Goal: Task Accomplishment & Management: Complete application form

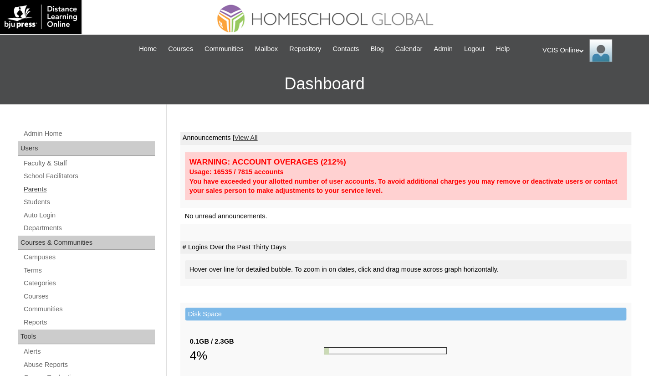
click at [39, 187] on link "Parents" at bounding box center [89, 189] width 132 height 11
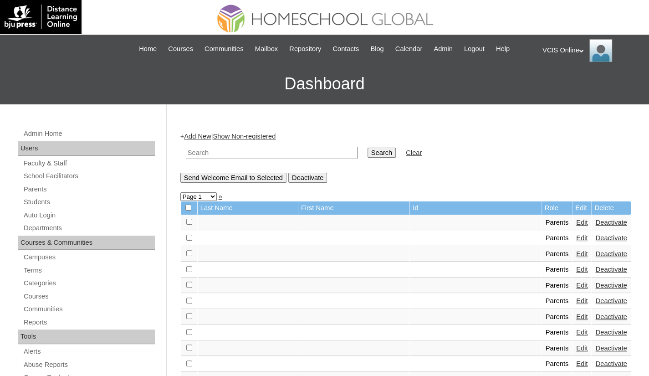
click at [272, 157] on input "text" at bounding box center [272, 153] width 172 height 12
paste input "VCIS021-9A-PA2025"
type input "VCIS021-9A-PA2025"
click at [368, 156] on input "Search" at bounding box center [382, 153] width 28 height 10
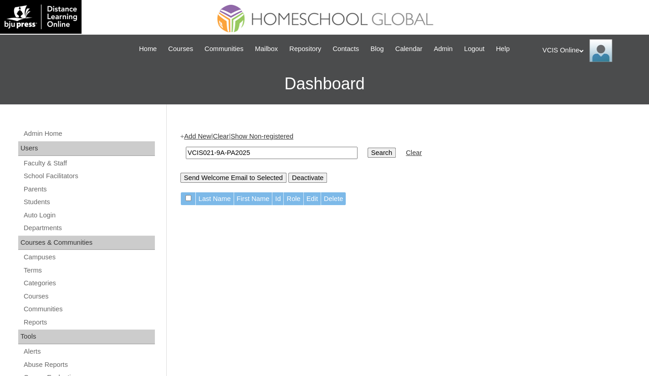
click at [209, 139] on link "Add New" at bounding box center [197, 136] width 27 height 7
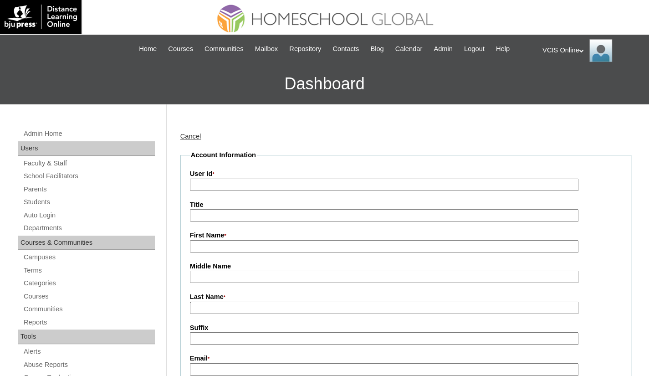
click at [211, 186] on input "User Id *" at bounding box center [384, 185] width 388 height 12
paste input "VCIS021-9A-PA2025"
type input "VCIS021-9A-PA2025"
click at [214, 245] on input "First Name *" at bounding box center [384, 246] width 388 height 12
paste input "Perlita Melad"
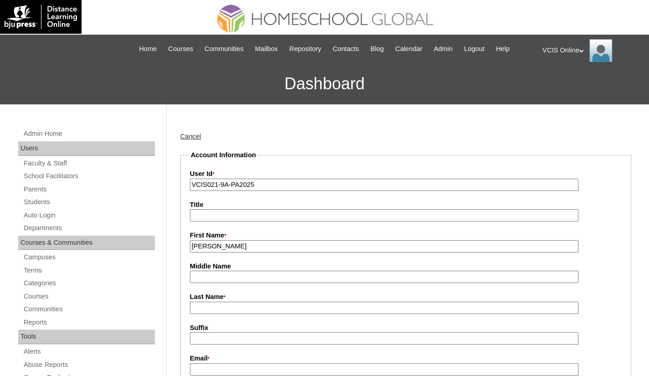
drag, startPoint x: 237, startPoint y: 245, endPoint x: 213, endPoint y: 248, distance: 24.3
click at [213, 248] on input "Perlita Melad" at bounding box center [384, 246] width 388 height 12
type input "Perlita"
click at [211, 275] on input "Middle Name" at bounding box center [384, 277] width 388 height 12
paste input "Melad"
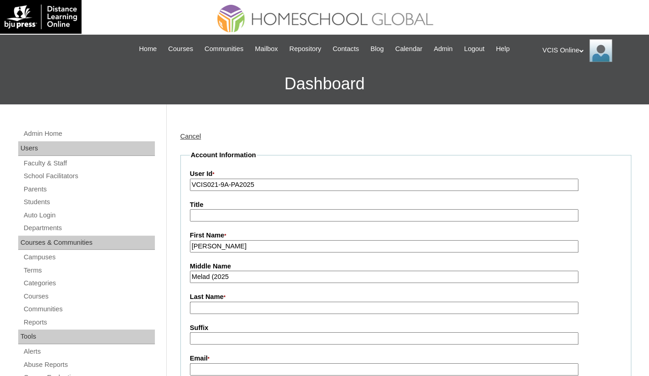
type input "Melad (2025)"
drag, startPoint x: 237, startPoint y: 276, endPoint x: 177, endPoint y: 274, distance: 60.6
click at [194, 306] on input "Last Name *" at bounding box center [384, 307] width 388 height 12
paste input "Melad (2025)"
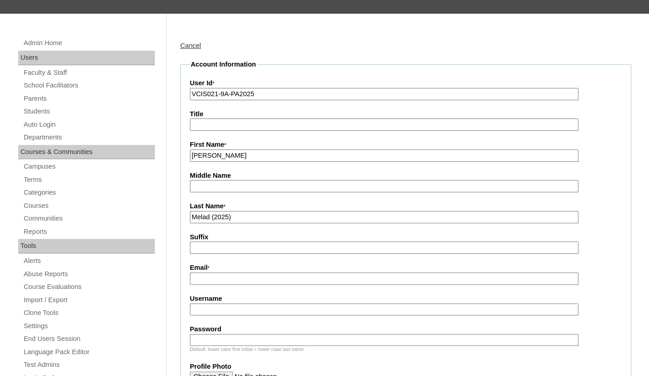
scroll to position [91, 0]
type input "Melad (2025)"
drag, startPoint x: 226, startPoint y: 280, endPoint x: 230, endPoint y: 276, distance: 5.2
click at [226, 280] on input "Email *" at bounding box center [384, 278] width 388 height 12
paste input "perlymelad2407@ymail.com"
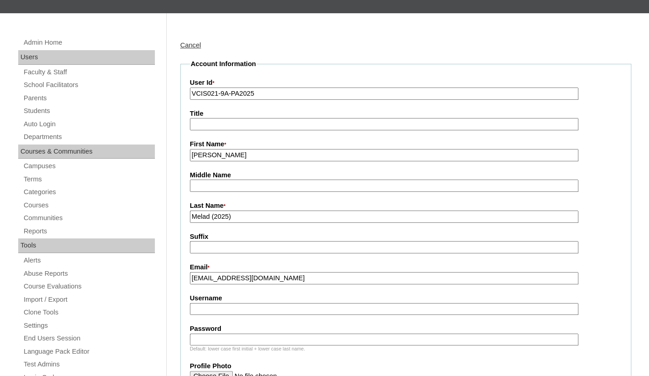
type input "perlymelad2407@ymail.com"
click at [230, 308] on input "Username" at bounding box center [384, 309] width 388 height 12
paste input "pmelad2025"
type input "pmelad2025"
click at [253, 336] on input "Password" at bounding box center [384, 339] width 388 height 12
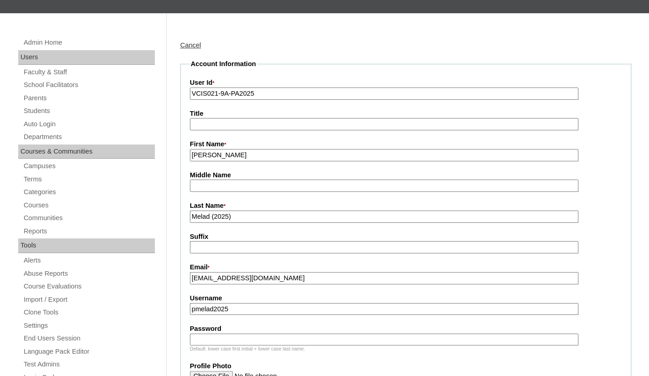
paste input "hGLeRh"
type input "hGLeRh"
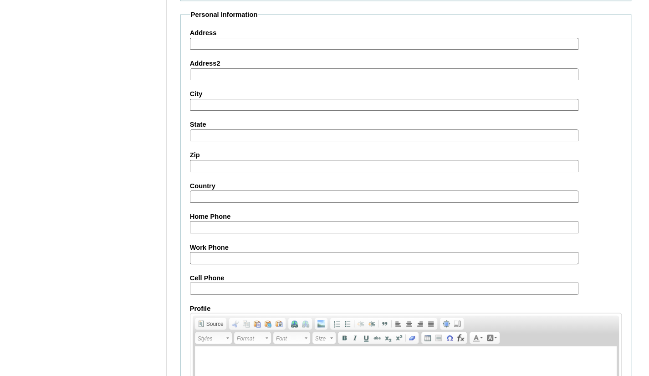
scroll to position [850, 0]
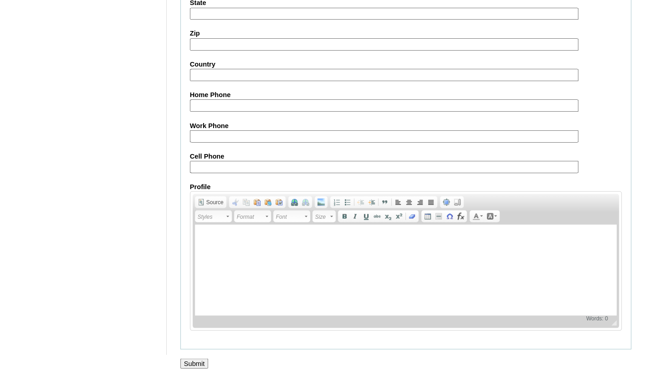
click at [246, 164] on input "Cell Phone" at bounding box center [384, 166] width 388 height 12
paste input "966-509749105"
type input "966-509749105"
click at [194, 361] on input "Submit" at bounding box center [194, 363] width 28 height 10
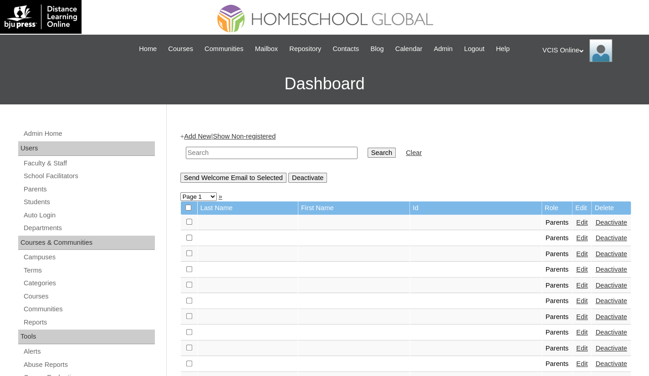
click at [255, 154] on input "text" at bounding box center [272, 153] width 172 height 12
paste input "VCIS021-9A-SA2025"
type input "VCIS021-9A-SA2025"
click at [368, 153] on input "Search" at bounding box center [382, 153] width 28 height 10
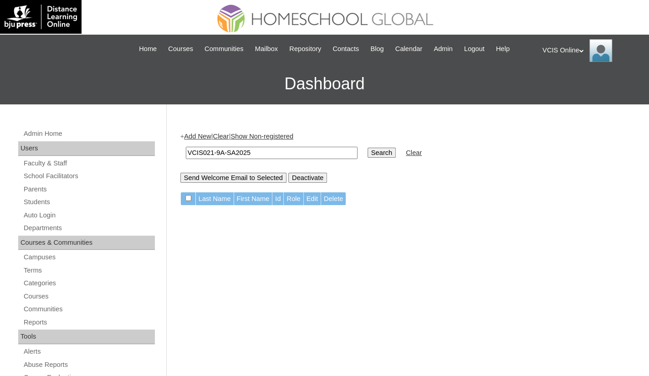
click at [205, 133] on link "Add New" at bounding box center [197, 136] width 27 height 7
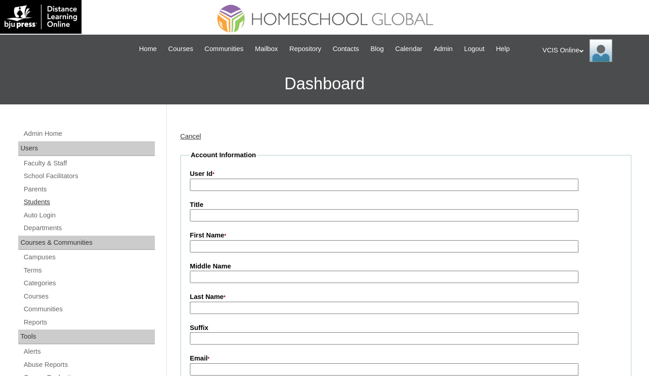
click at [41, 200] on link "Students" at bounding box center [89, 201] width 132 height 11
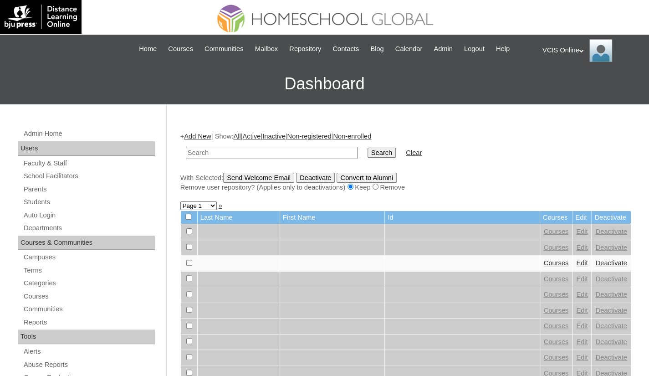
click at [244, 156] on input "text" at bounding box center [272, 153] width 172 height 12
type input "VCIS021-9A-SA2025"
click at [368, 157] on input "Search" at bounding box center [382, 153] width 28 height 10
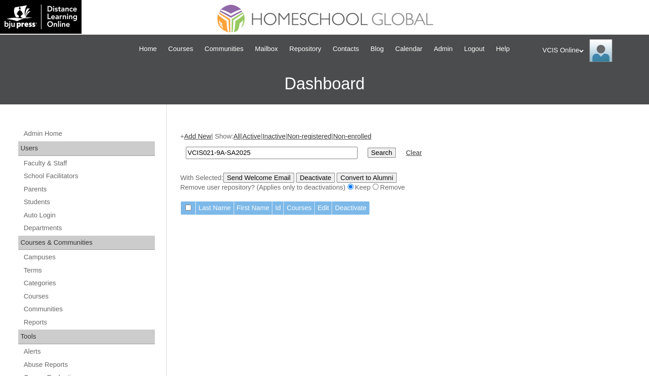
click at [202, 135] on link "Add New" at bounding box center [197, 136] width 27 height 7
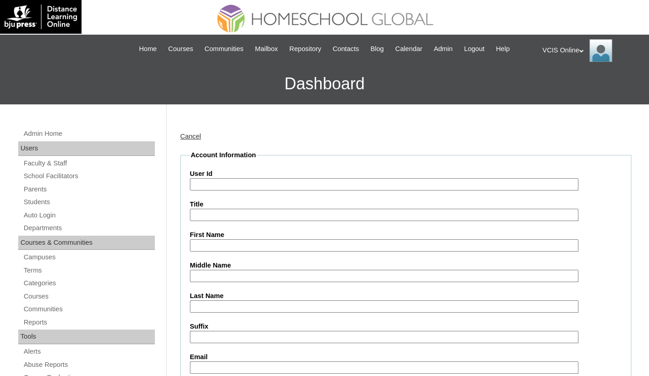
click at [243, 183] on input "User Id" at bounding box center [384, 184] width 388 height 12
paste input "VCIS021-9A-SA2025"
type input "VCIS021-9A-SA2025"
click at [209, 244] on input "First Name" at bounding box center [384, 245] width 388 height 12
paste input "Febekate Angel Melad Quinivista"
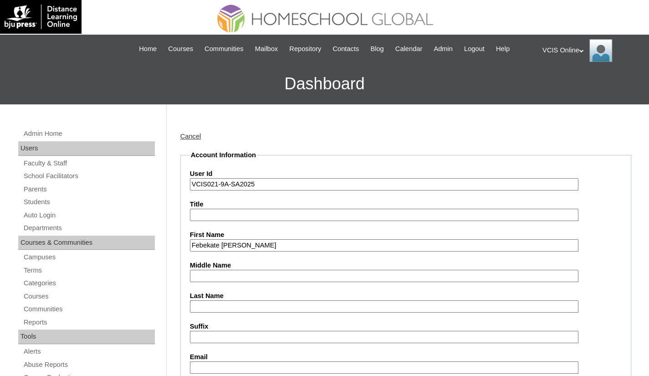
drag, startPoint x: 304, startPoint y: 245, endPoint x: 270, endPoint y: 246, distance: 34.2
click at [270, 246] on input "Febekate Angel Melad Quinivista" at bounding box center [384, 245] width 388 height 12
type input "Febekate Angel Melad"
click at [223, 308] on input "Last Name" at bounding box center [384, 306] width 388 height 12
paste input "Quinivista"
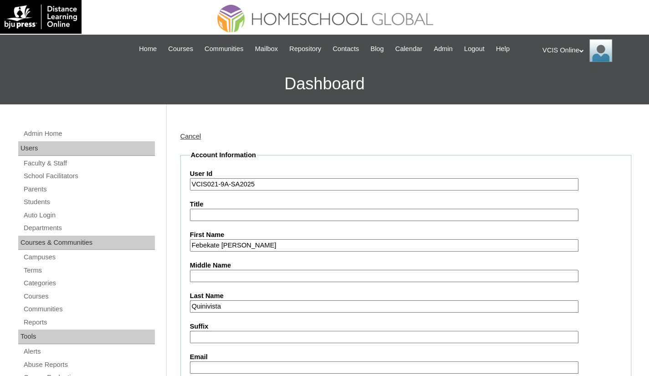
type input "Quinivista"
drag, startPoint x: 273, startPoint y: 242, endPoint x: 245, endPoint y: 244, distance: 27.8
click at [245, 244] on input "Febekate Angel Melad" at bounding box center [384, 245] width 388 height 12
type input "Febekate Angel"
click at [212, 272] on input "Middle Name" at bounding box center [384, 276] width 388 height 12
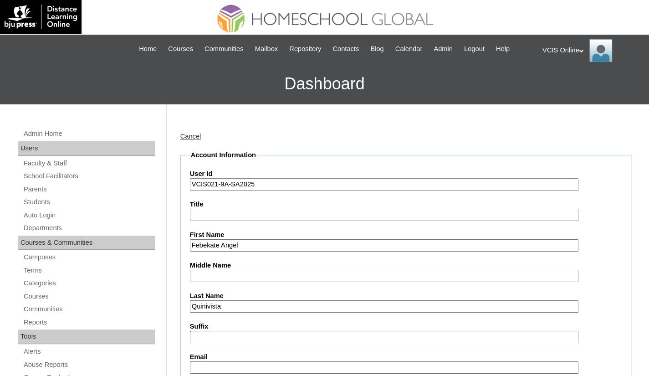
paste input "Melad"
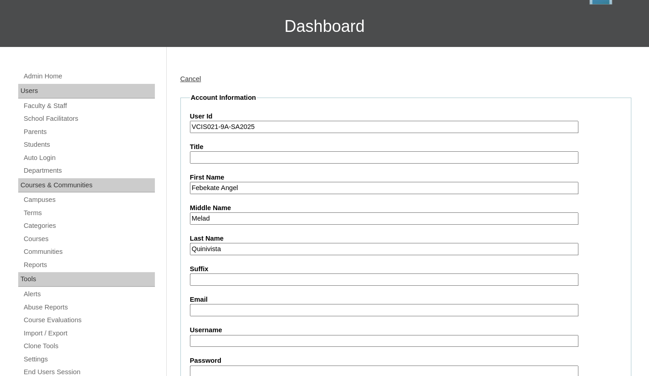
scroll to position [91, 0]
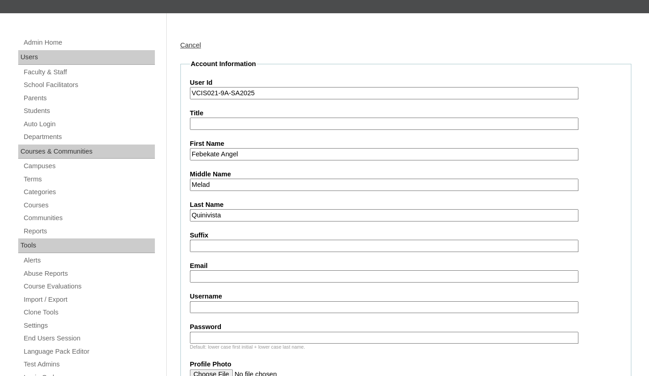
type input "Melad"
click at [253, 274] on input "Email" at bounding box center [384, 276] width 388 height 12
paste input "faquinivista.student@vcis.edu.ph"
type input "faquinivista.student@vcis.edu.ph"
click at [218, 309] on input "Username" at bounding box center [384, 307] width 388 height 12
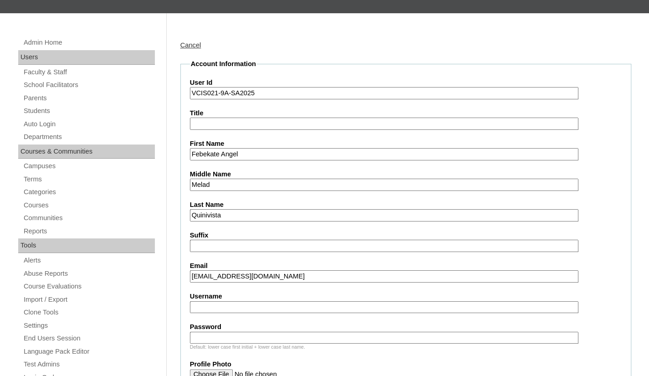
paste input "febekate.quinivista2025"
type input "febekate.quinivista2025"
click at [214, 337] on input "Password" at bounding box center [384, 338] width 388 height 12
paste input "GhNmLp"
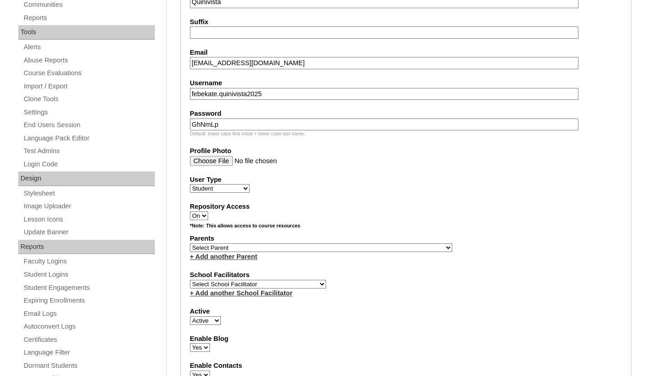
scroll to position [319, 0]
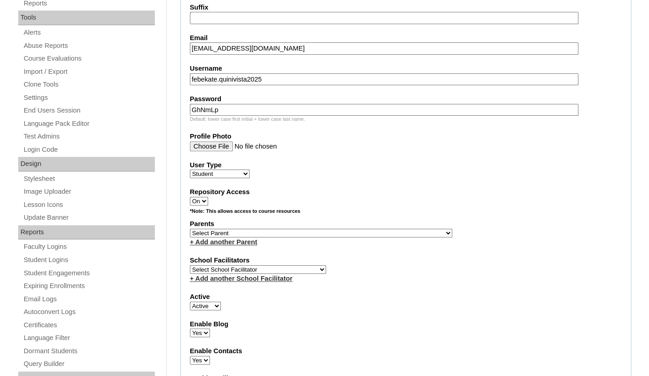
type input "GhNmLp"
click at [238, 232] on select "Select Parent , , , , , , , , , , , , , , , , , , , , , , , , , , , , , , , , ,…" at bounding box center [321, 233] width 262 height 9
select select "43661"
click at [190, 229] on select "Select Parent , , , , , , , , , , , , , , , , , , , , , , , , , , , , , , , , ,…" at bounding box center [321, 233] width 262 height 9
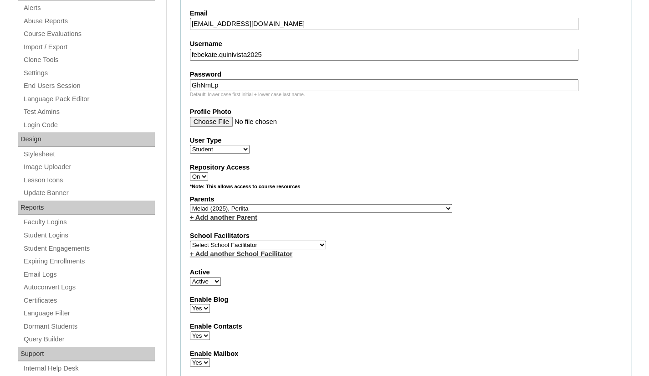
scroll to position [364, 0]
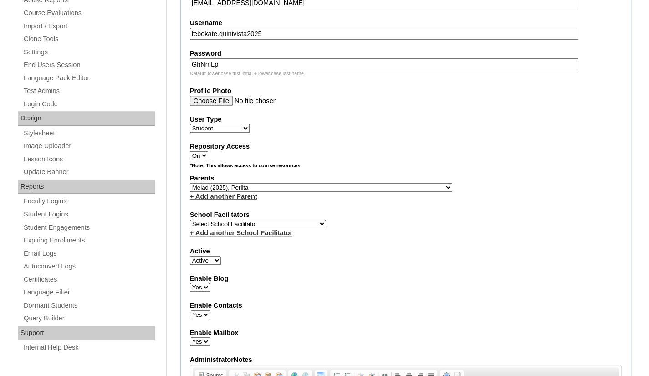
click at [276, 221] on select "Select School Facilitator Norman Añain Ruffa Abadijas Mary Abella Gloryfe Abion…" at bounding box center [258, 224] width 136 height 9
select select "36362"
click at [190, 220] on select "Select School Facilitator Norman Añain Ruffa Abadijas Mary Abella Gloryfe Abion…" at bounding box center [258, 224] width 136 height 9
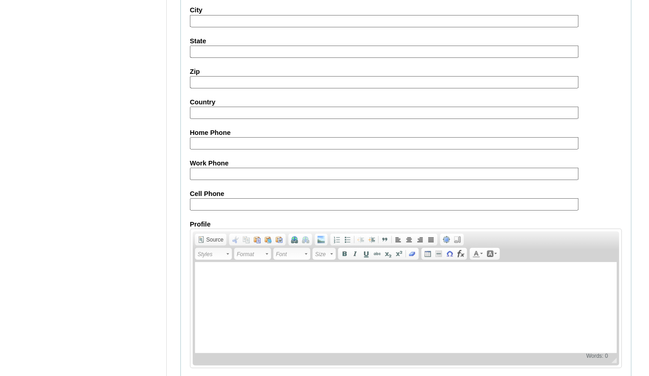
scroll to position [1002, 0]
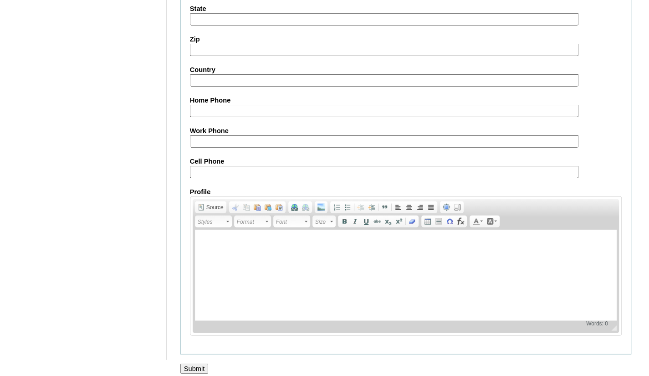
click at [240, 172] on fieldset "Personal Information Address Address2 City State Zip Country Home Phone Work Ph…" at bounding box center [405, 124] width 451 height 461
click at [238, 166] on input "Cell Phone" at bounding box center [384, 172] width 388 height 12
paste input "966-509749105"
type input "966-509749105"
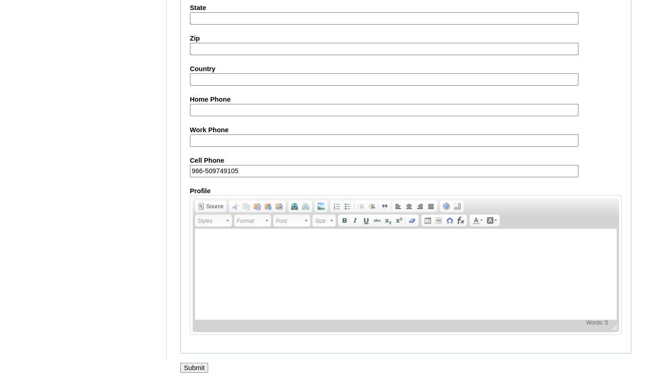
click at [201, 363] on input "Submit" at bounding box center [194, 368] width 28 height 10
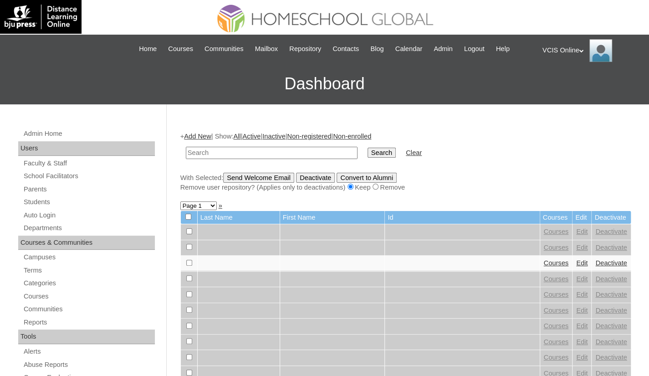
click at [279, 155] on input "text" at bounding box center [272, 153] width 172 height 12
paste input "VCIS021-9A-SA2025"
type input "VCIS021-9A-SA2025"
click at [368, 148] on input "Search" at bounding box center [382, 153] width 28 height 10
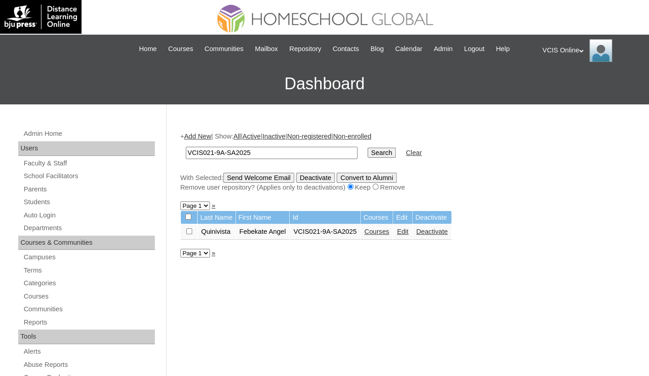
click at [386, 231] on link "Courses" at bounding box center [376, 231] width 25 height 7
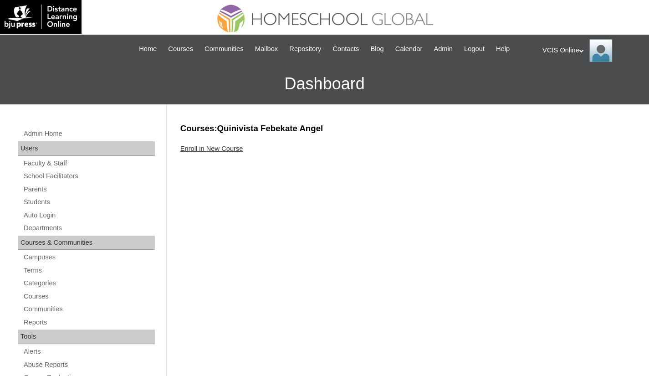
click at [222, 145] on link "Enroll in New Course" at bounding box center [211, 148] width 63 height 7
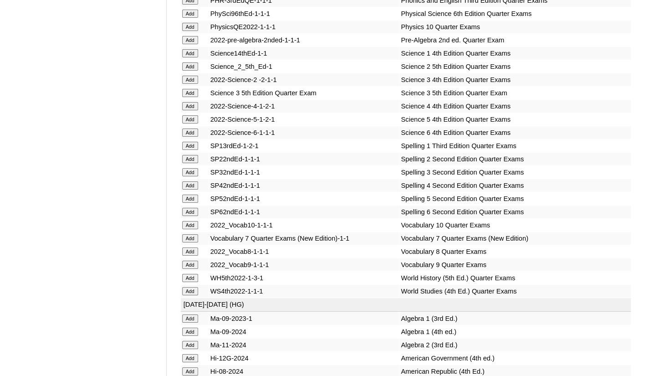
scroll to position [1913, 0]
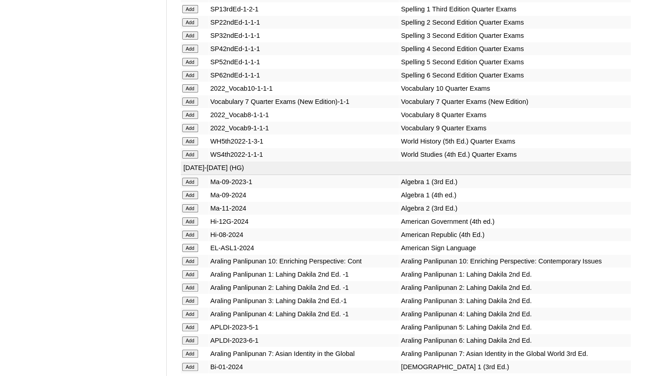
click at [196, 212] on input "Add" at bounding box center [190, 208] width 16 height 8
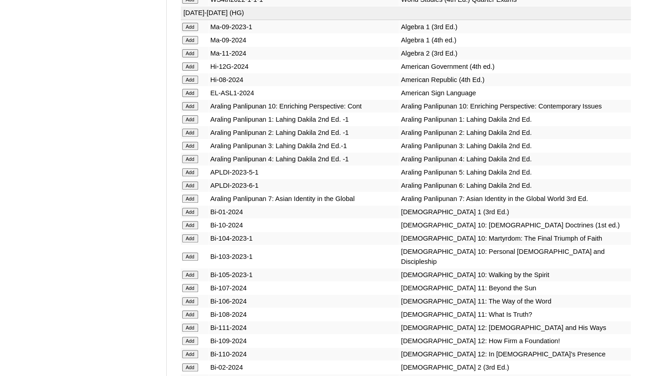
scroll to position [2095, 0]
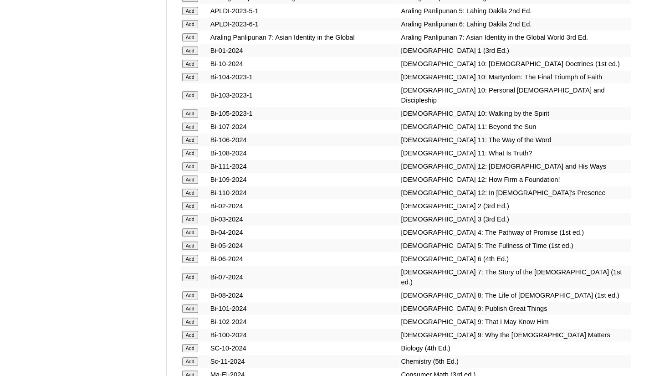
scroll to position [2232, 0]
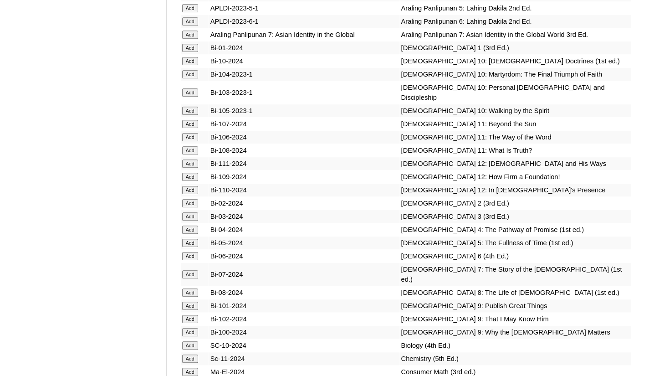
click at [196, 310] on input "Add" at bounding box center [190, 305] width 16 height 8
click at [191, 323] on input "Add" at bounding box center [190, 319] width 16 height 8
click at [193, 336] on input "Add" at bounding box center [190, 332] width 16 height 8
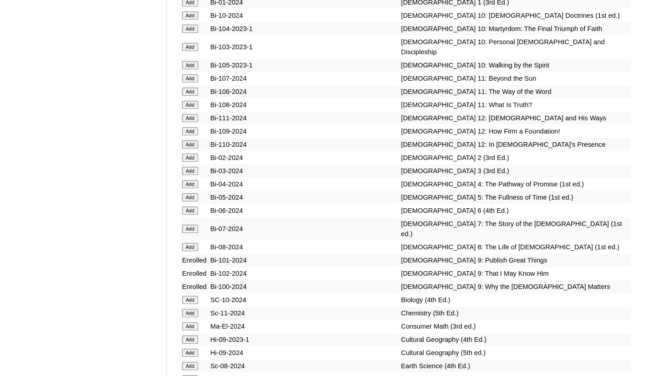
scroll to position [2505, 0]
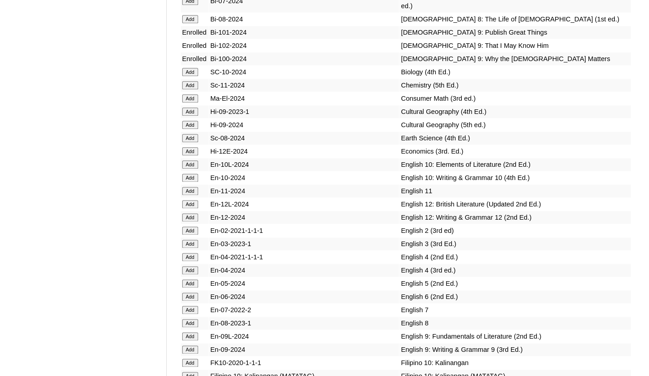
click at [192, 155] on input "Add" at bounding box center [190, 151] width 16 height 8
click at [194, 89] on input "Add" at bounding box center [190, 85] width 16 height 8
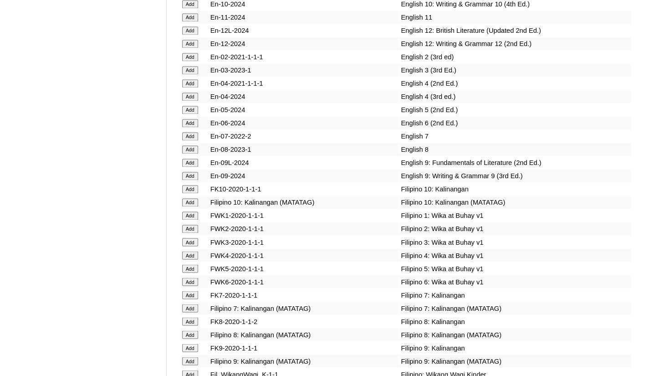
scroll to position [2687, 0]
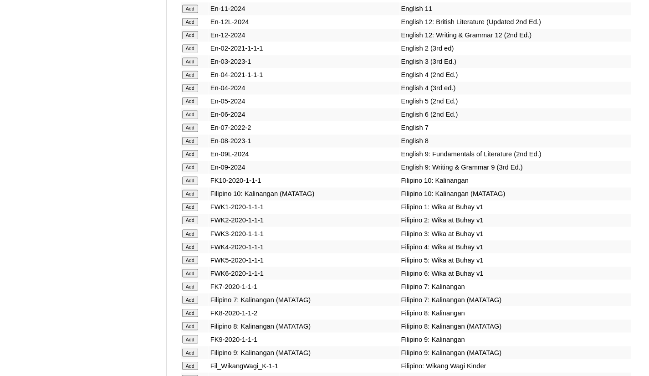
click at [192, 158] on input "Add" at bounding box center [190, 154] width 16 height 8
click at [191, 171] on input "Add" at bounding box center [190, 167] width 16 height 8
click at [190, 356] on input "Add" at bounding box center [190, 352] width 16 height 8
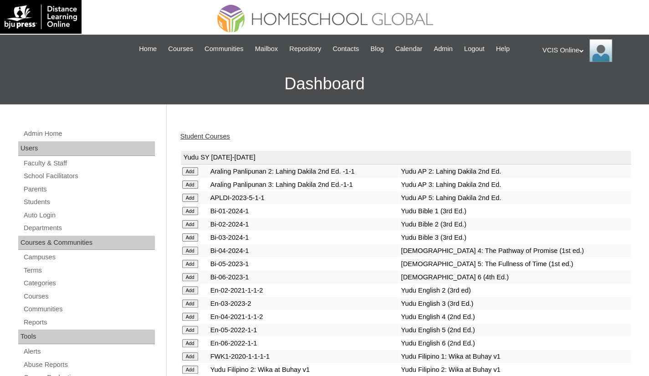
click at [202, 136] on link "Student Courses" at bounding box center [205, 136] width 50 height 7
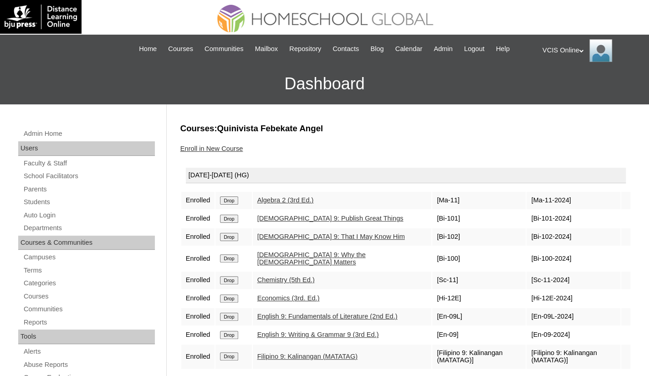
click at [562, 51] on div "VCIS Online My Profile My Settings Logout" at bounding box center [590, 50] width 97 height 23
click at [558, 83] on span "Logout" at bounding box center [559, 85] width 18 height 7
